Goal: Transaction & Acquisition: Purchase product/service

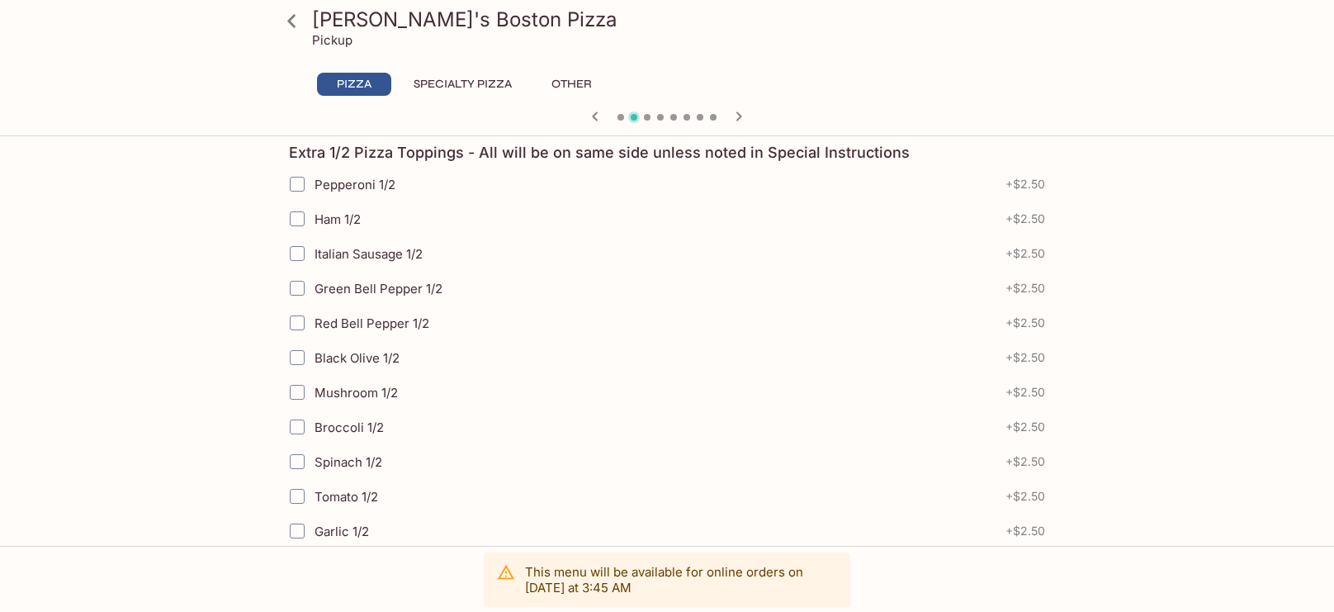
scroll to position [384, 0]
click at [368, 209] on label "Ham 1/2" at bounding box center [563, 216] width 567 height 35
click at [314, 209] on input "Ham 1/2" at bounding box center [297, 216] width 33 height 33
checkbox input "true"
click at [364, 249] on span "Italian Sausage 1/2" at bounding box center [369, 252] width 108 height 16
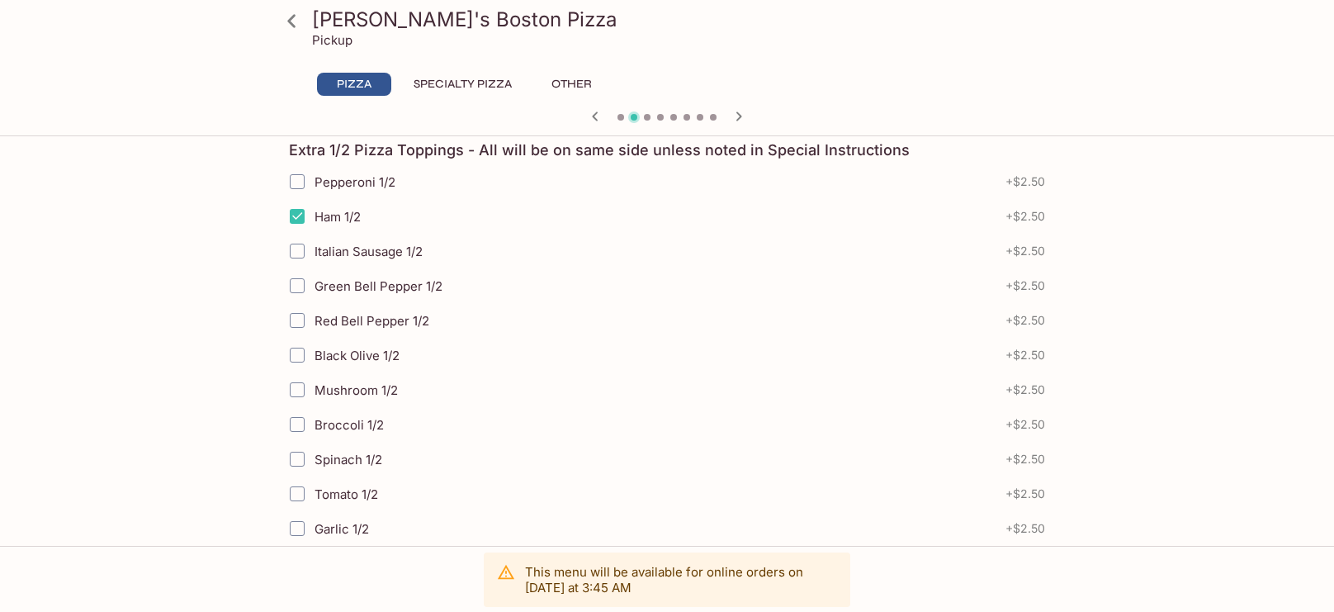
click at [314, 249] on input "Italian Sausage 1/2" at bounding box center [297, 251] width 33 height 33
checkbox input "true"
click at [357, 291] on span "Green Bell Pepper 1/2" at bounding box center [379, 286] width 128 height 16
click at [314, 291] on input "Green Bell Pepper 1/2" at bounding box center [297, 285] width 33 height 33
checkbox input "true"
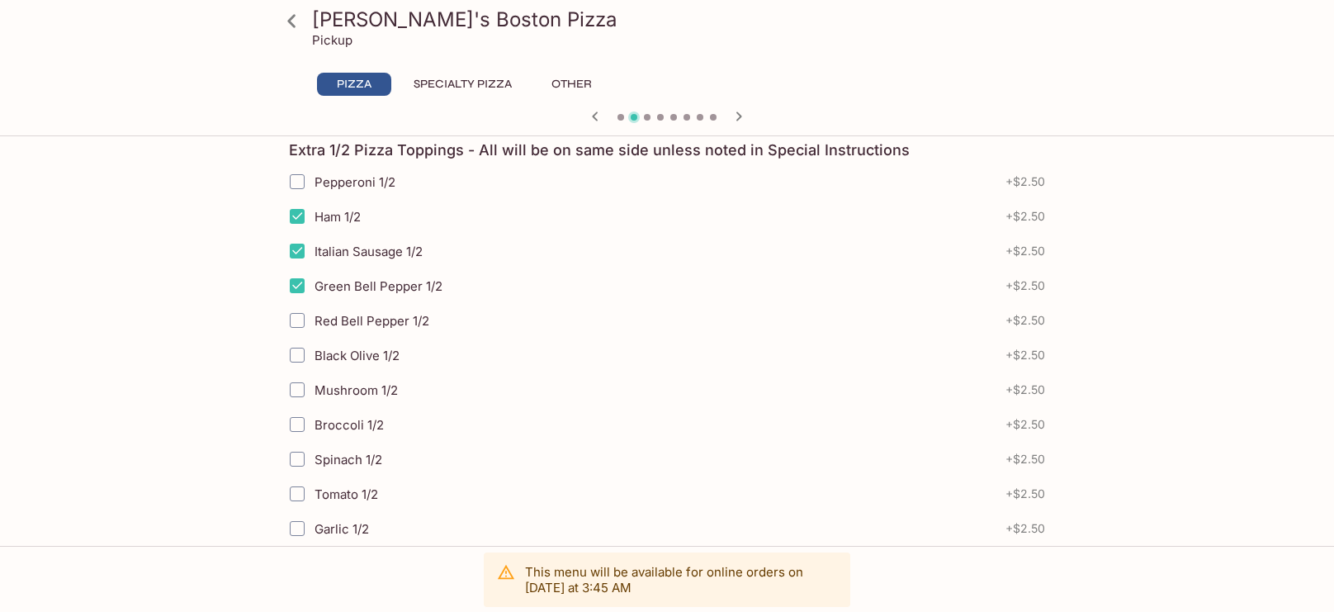
click at [348, 333] on label "Red Bell Pepper 1/2" at bounding box center [563, 320] width 567 height 35
click at [314, 333] on input "Red Bell Pepper 1/2" at bounding box center [297, 320] width 33 height 33
checkbox input "true"
click at [345, 351] on span "Black Olive 1/2" at bounding box center [357, 356] width 85 height 16
click at [314, 351] on input "Black Olive 1/2" at bounding box center [297, 355] width 33 height 33
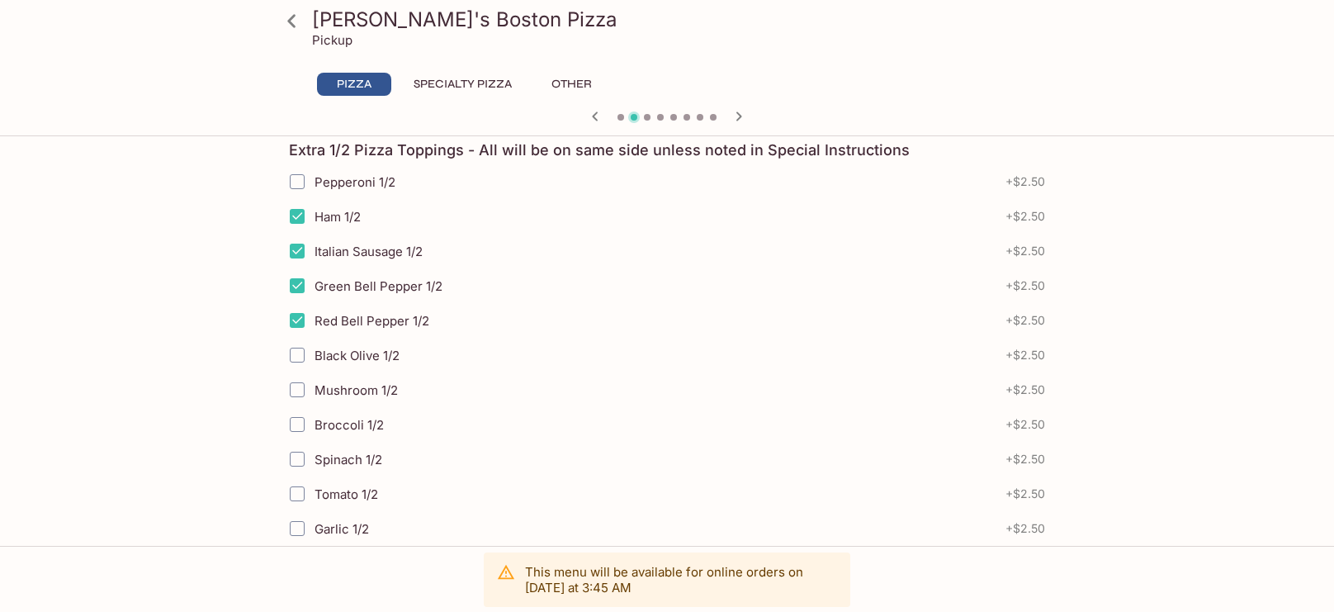
checkbox input "true"
click at [341, 382] on span "Mushroom 1/2" at bounding box center [356, 390] width 83 height 16
click at [314, 381] on input "Mushroom 1/2" at bounding box center [297, 389] width 33 height 33
checkbox input "true"
click at [336, 408] on label "Broccoli 1/2" at bounding box center [563, 424] width 567 height 35
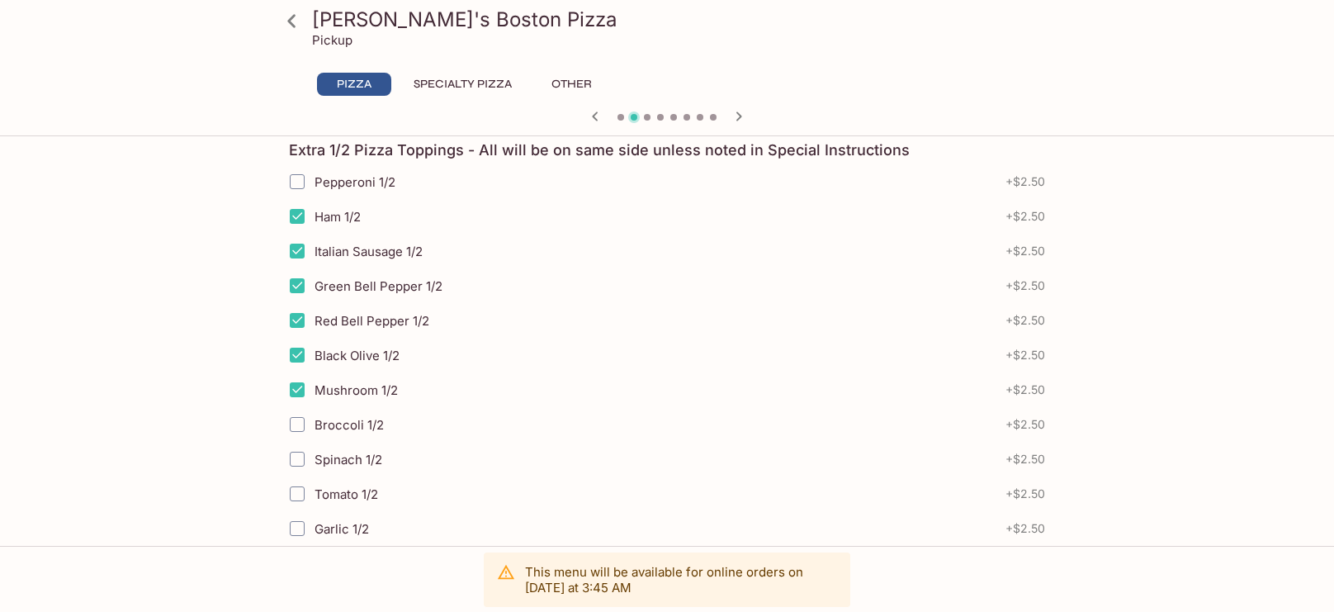
click at [314, 408] on input "Broccoli 1/2" at bounding box center [297, 424] width 33 height 33
checkbox input "true"
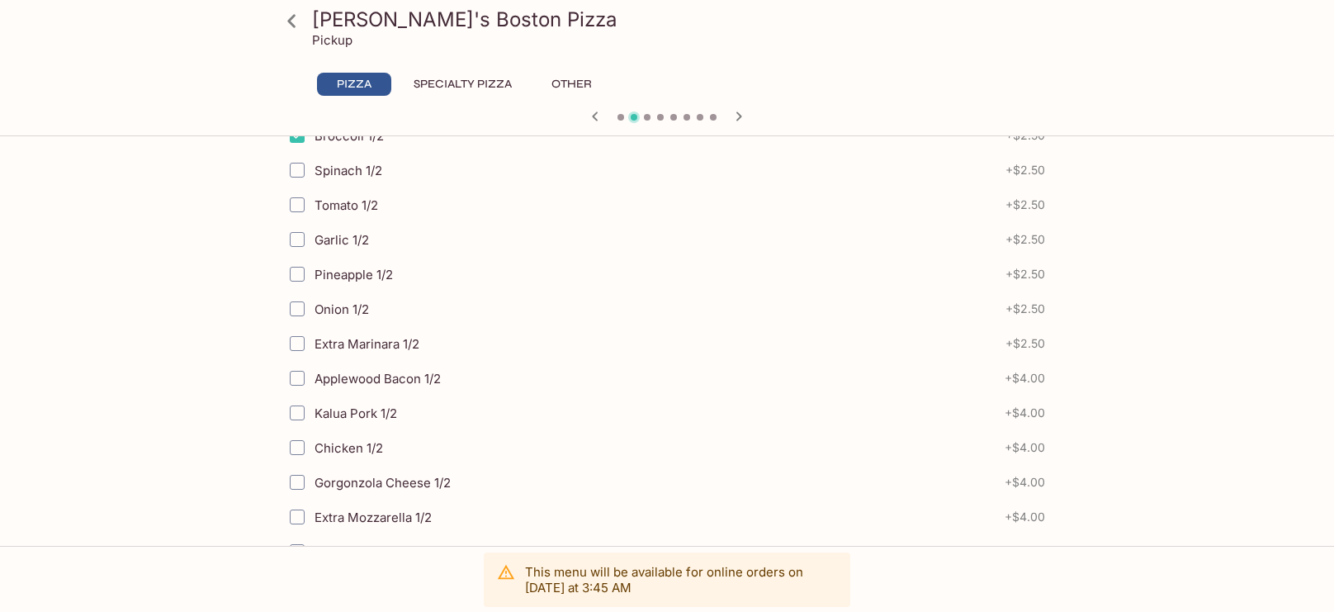
scroll to position [729, 0]
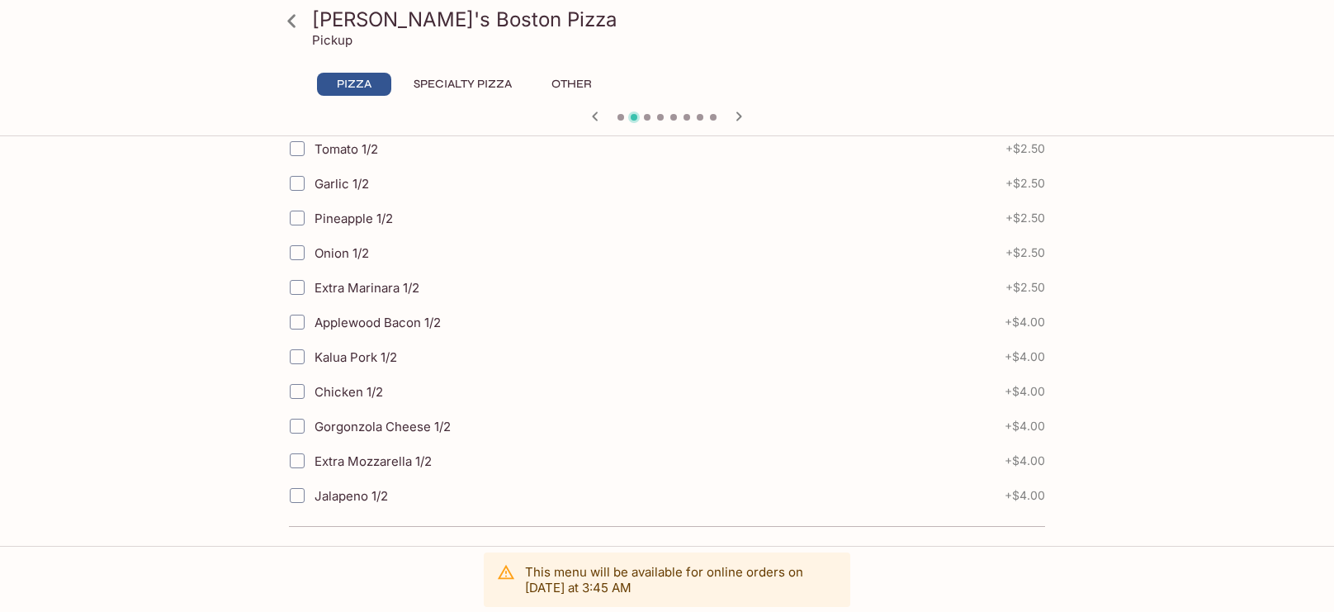
click at [336, 409] on label "Gorgonzola Cheese 1/2" at bounding box center [563, 426] width 566 height 35
click at [314, 410] on input "Gorgonzola Cheese 1/2" at bounding box center [297, 426] width 33 height 33
checkbox input "true"
click at [331, 460] on span "Extra Mozzarella 1/2" at bounding box center [373, 461] width 117 height 16
click at [314, 460] on input "Extra Mozzarella 1/2" at bounding box center [297, 460] width 33 height 33
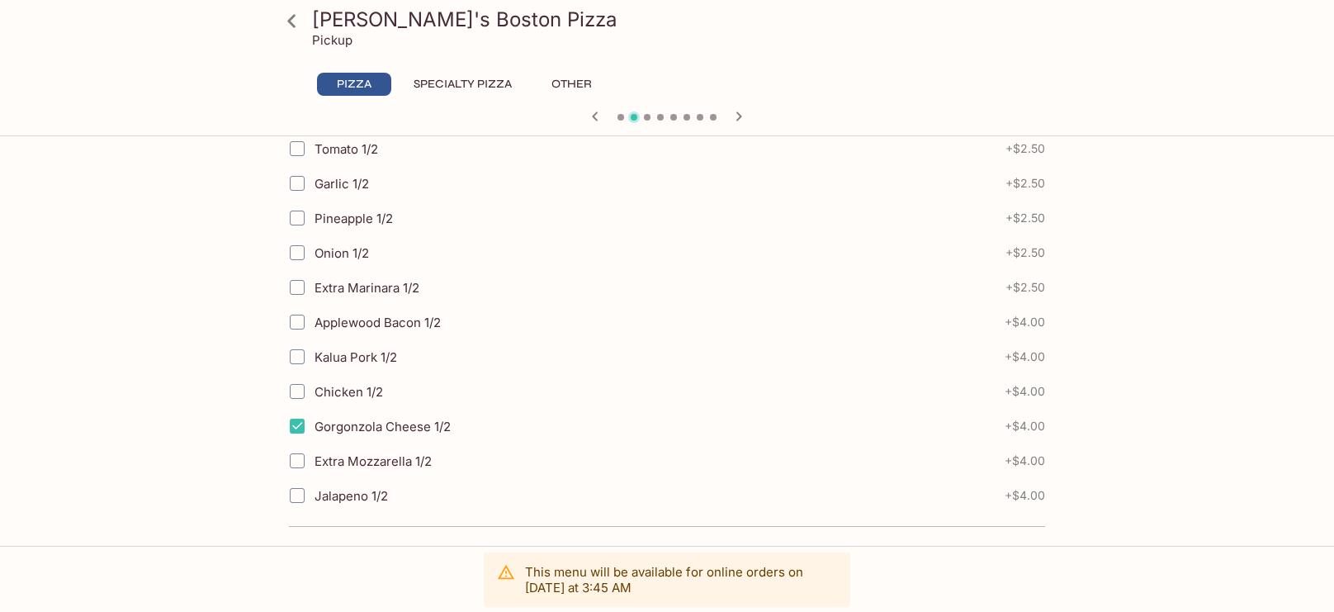
checkbox input "true"
click at [338, 546] on div "This menu will be available for online orders [DATE] at 3:45 AM" at bounding box center [667, 579] width 1334 height 66
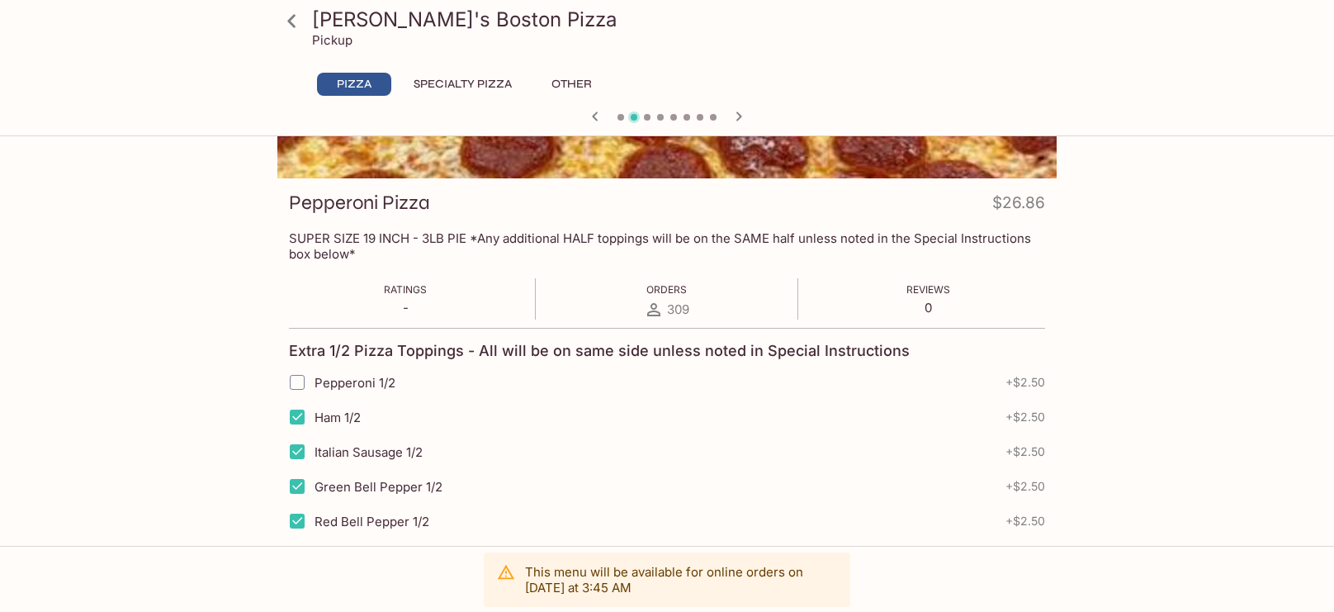
scroll to position [230, 0]
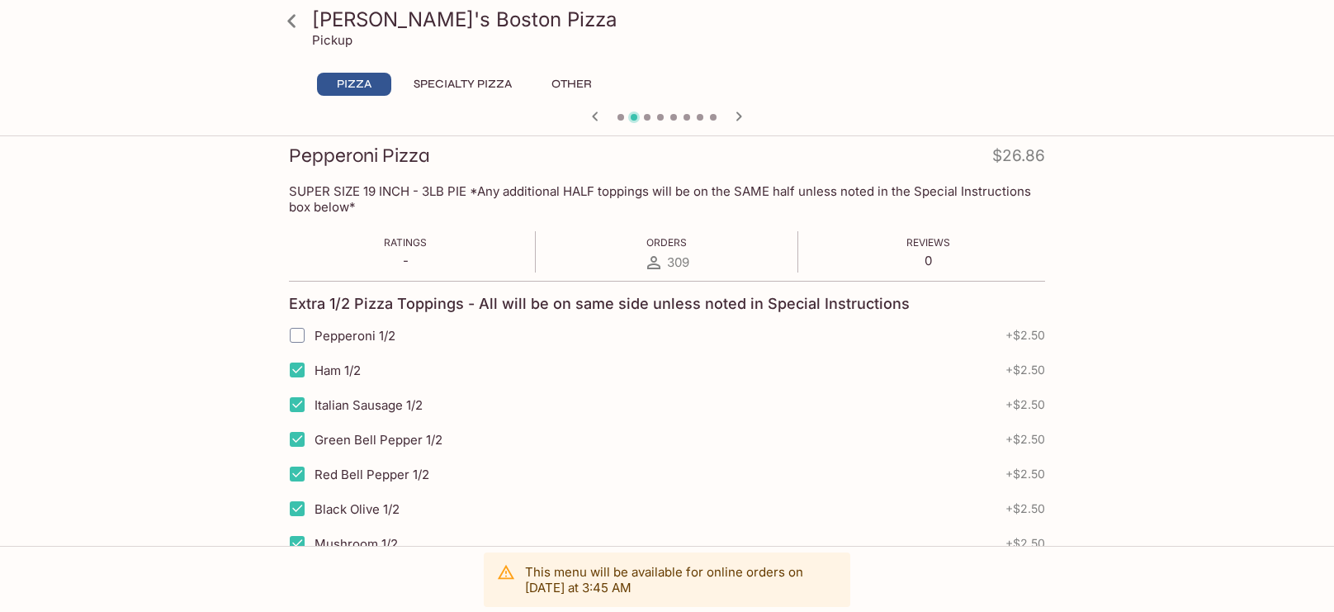
click at [457, 84] on button "Specialty Pizza" at bounding box center [463, 84] width 116 height 23
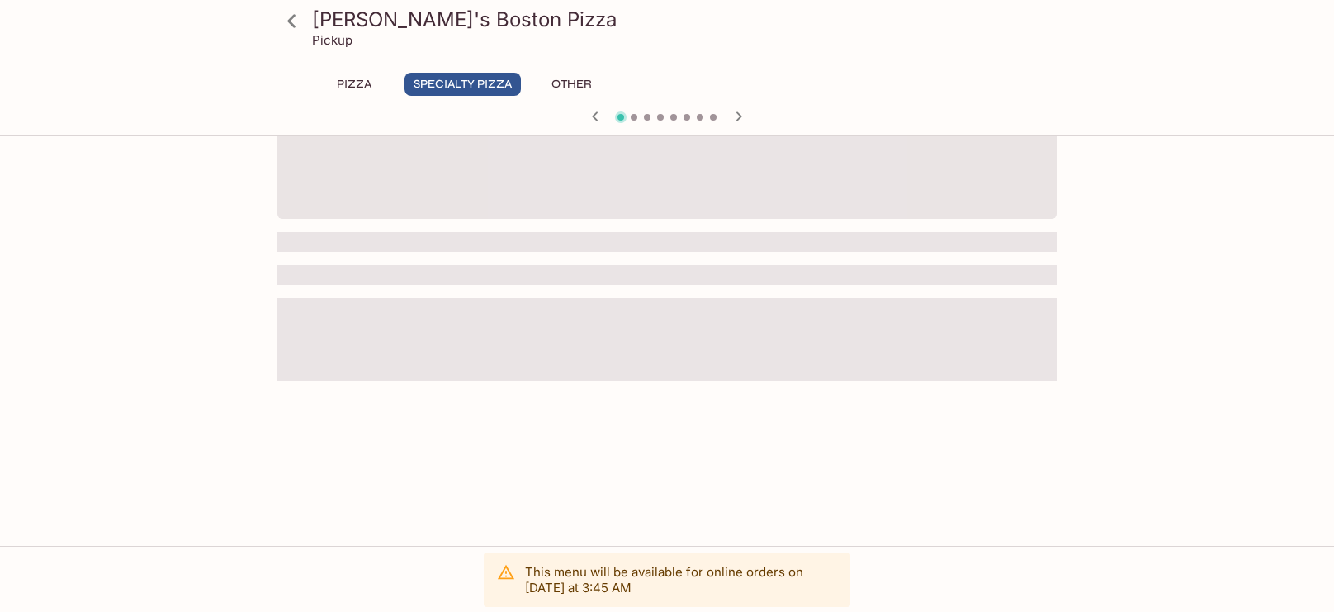
click at [567, 88] on button "Other" at bounding box center [571, 84] width 74 height 23
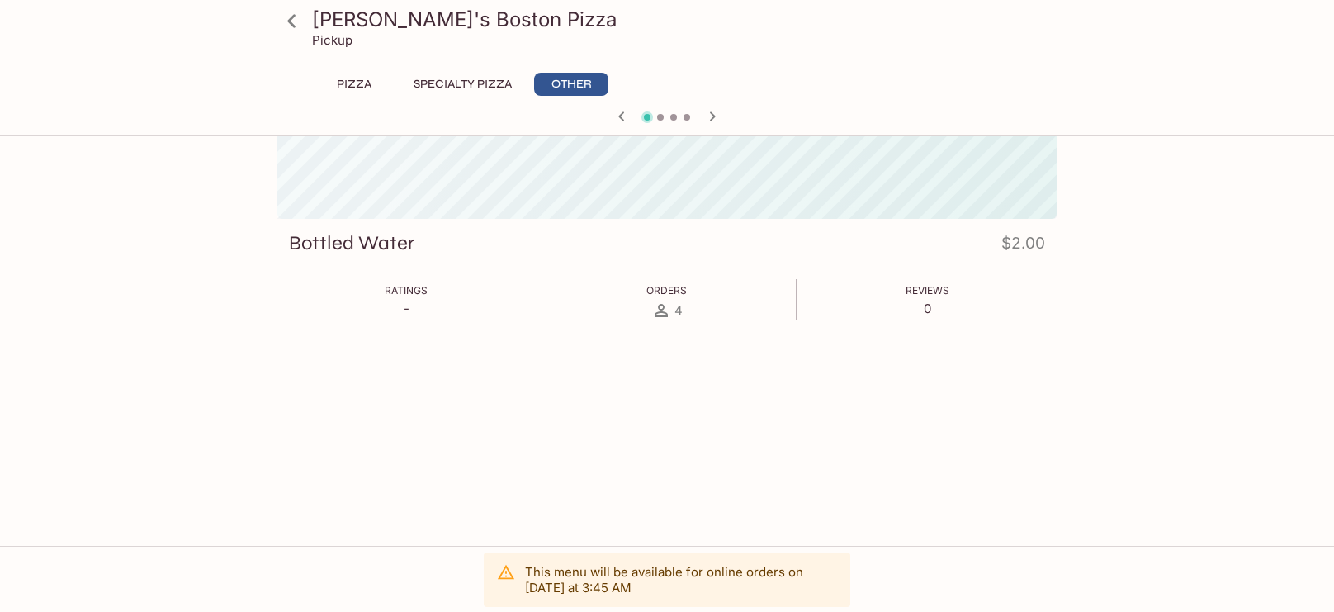
click at [361, 21] on h3 "[PERSON_NAME]'s Boston Pizza" at bounding box center [681, 20] width 738 height 26
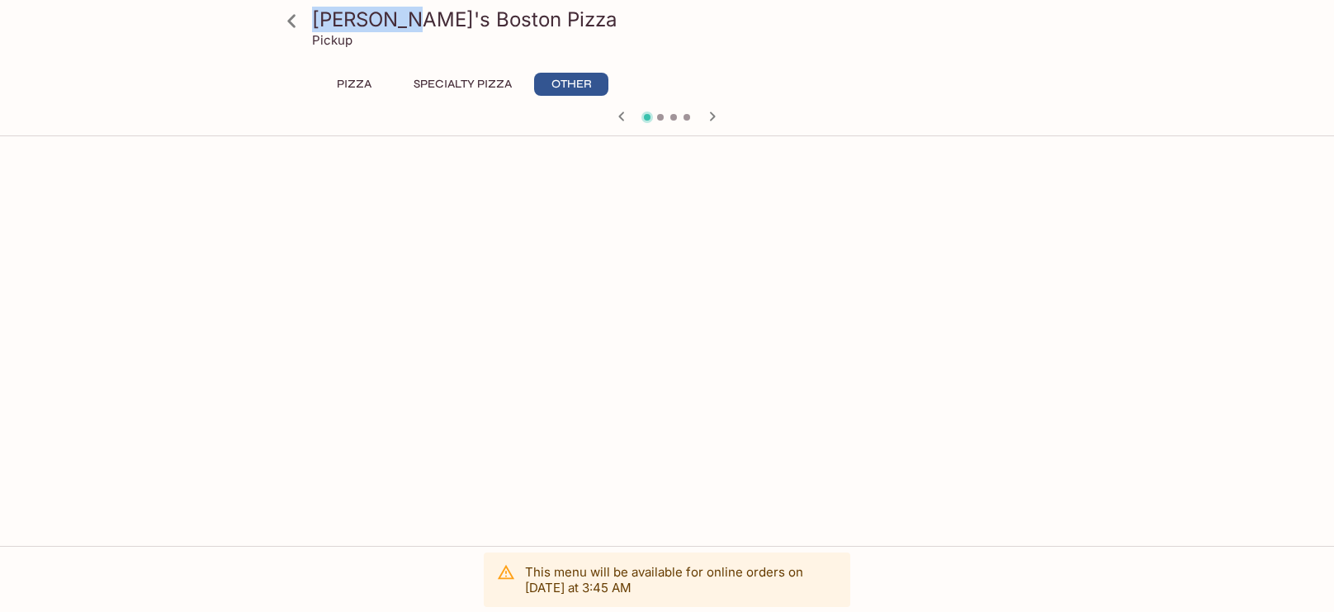
scroll to position [0, 0]
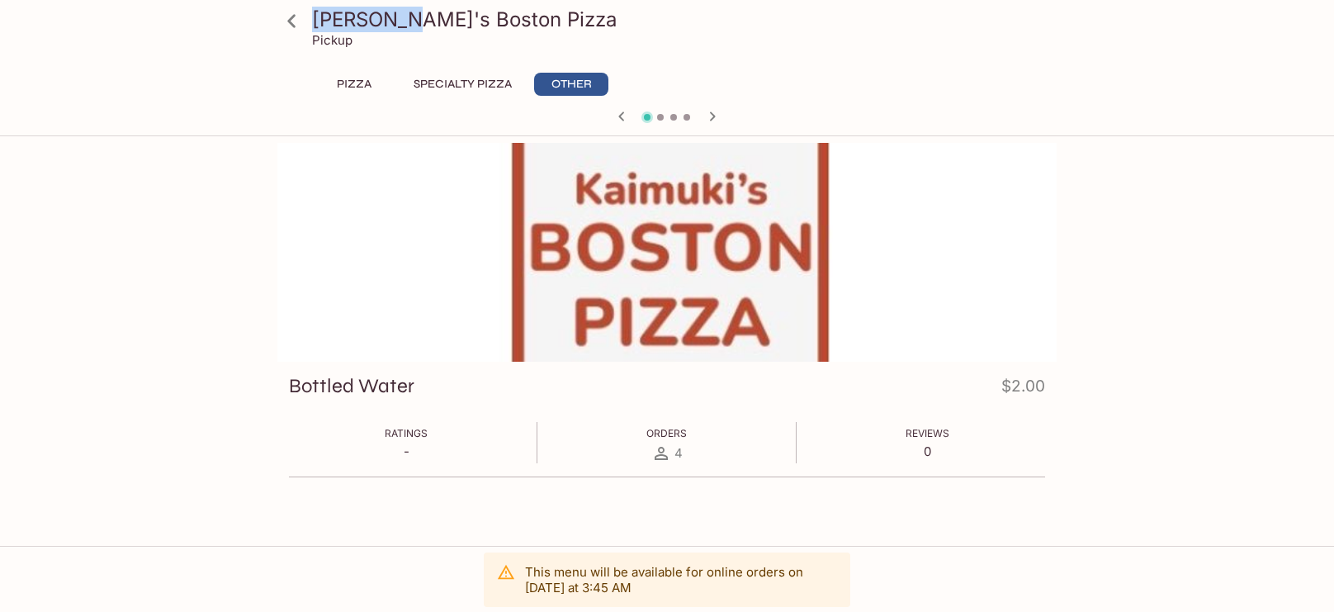
click at [335, 96] on div "Pizza Specialty Pizza Other" at bounding box center [666, 89] width 713 height 33
click at [294, 21] on icon at bounding box center [291, 21] width 29 height 29
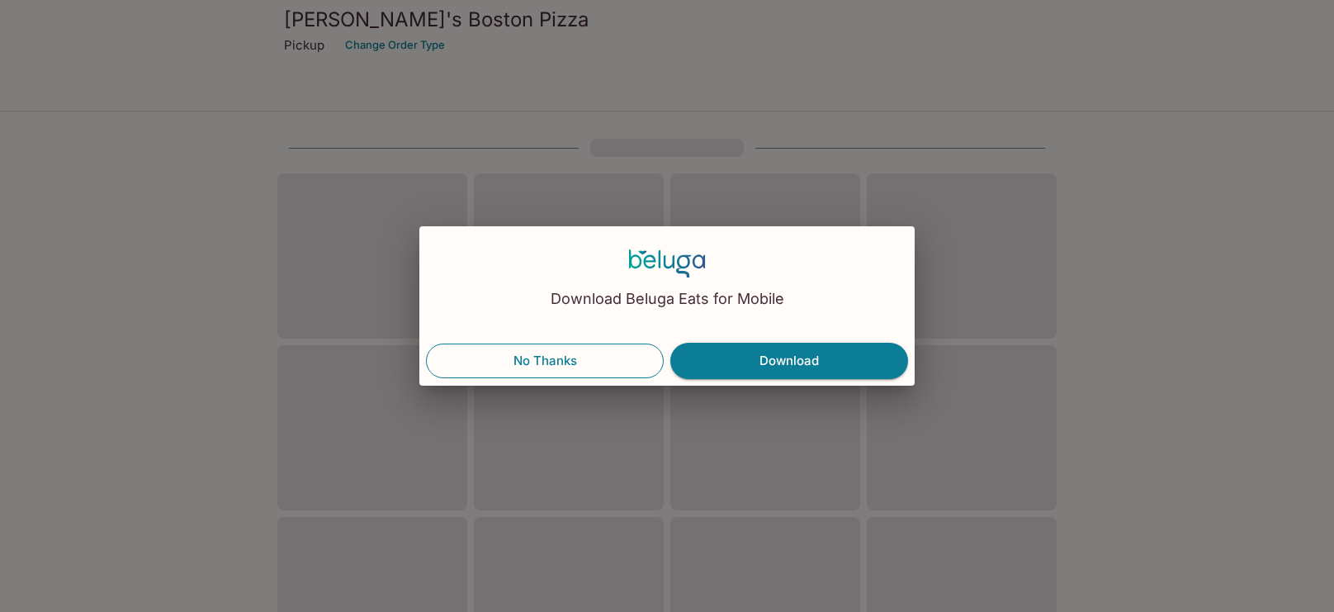
click at [589, 368] on button "No Thanks" at bounding box center [545, 360] width 238 height 35
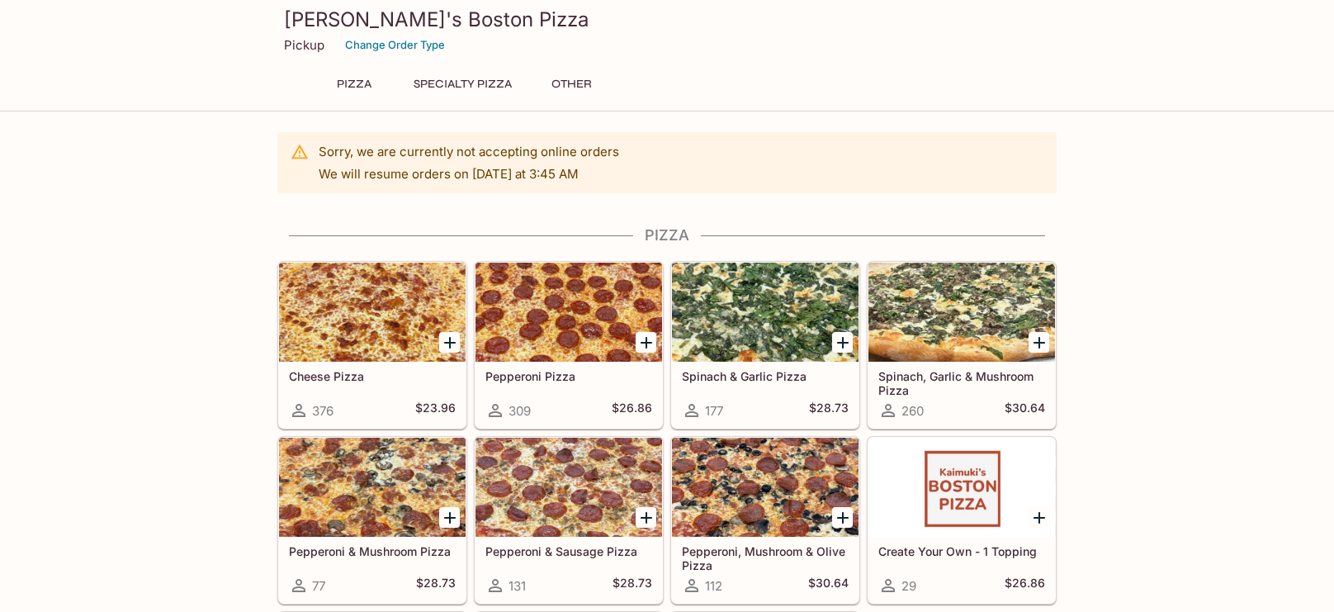
click at [429, 9] on h3 "[PERSON_NAME]'s Boston Pizza" at bounding box center [667, 20] width 766 height 26
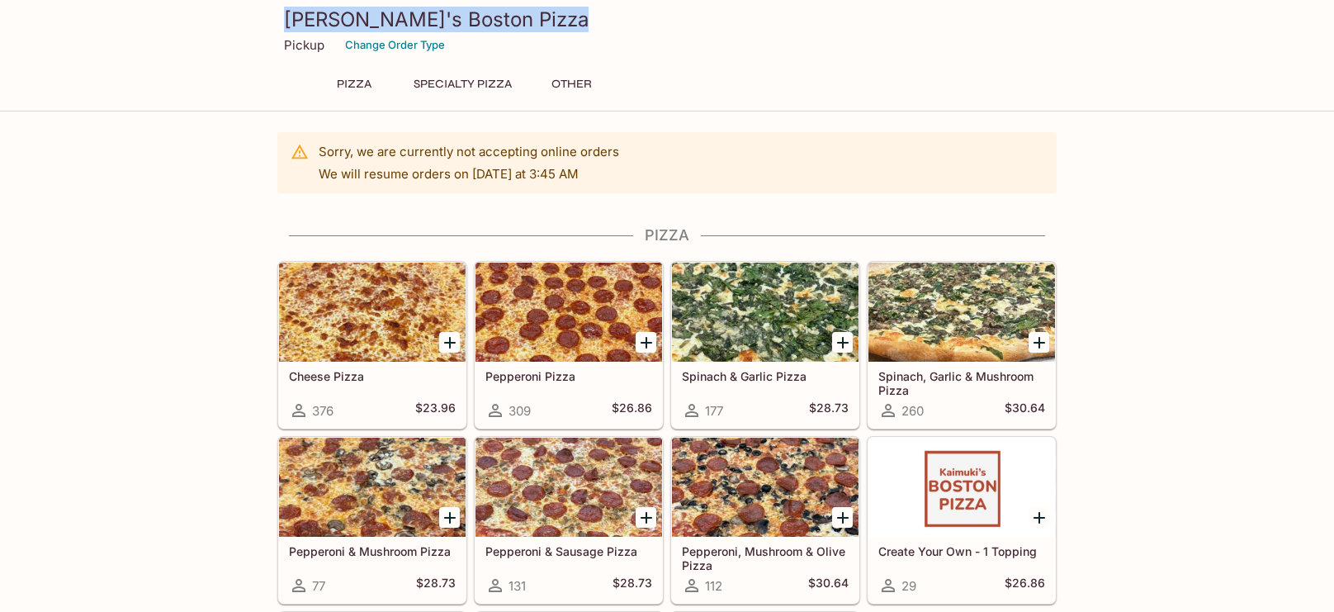
copy h3 "[PERSON_NAME]'s Boston Pizza"
